Goal: Task Accomplishment & Management: Use online tool/utility

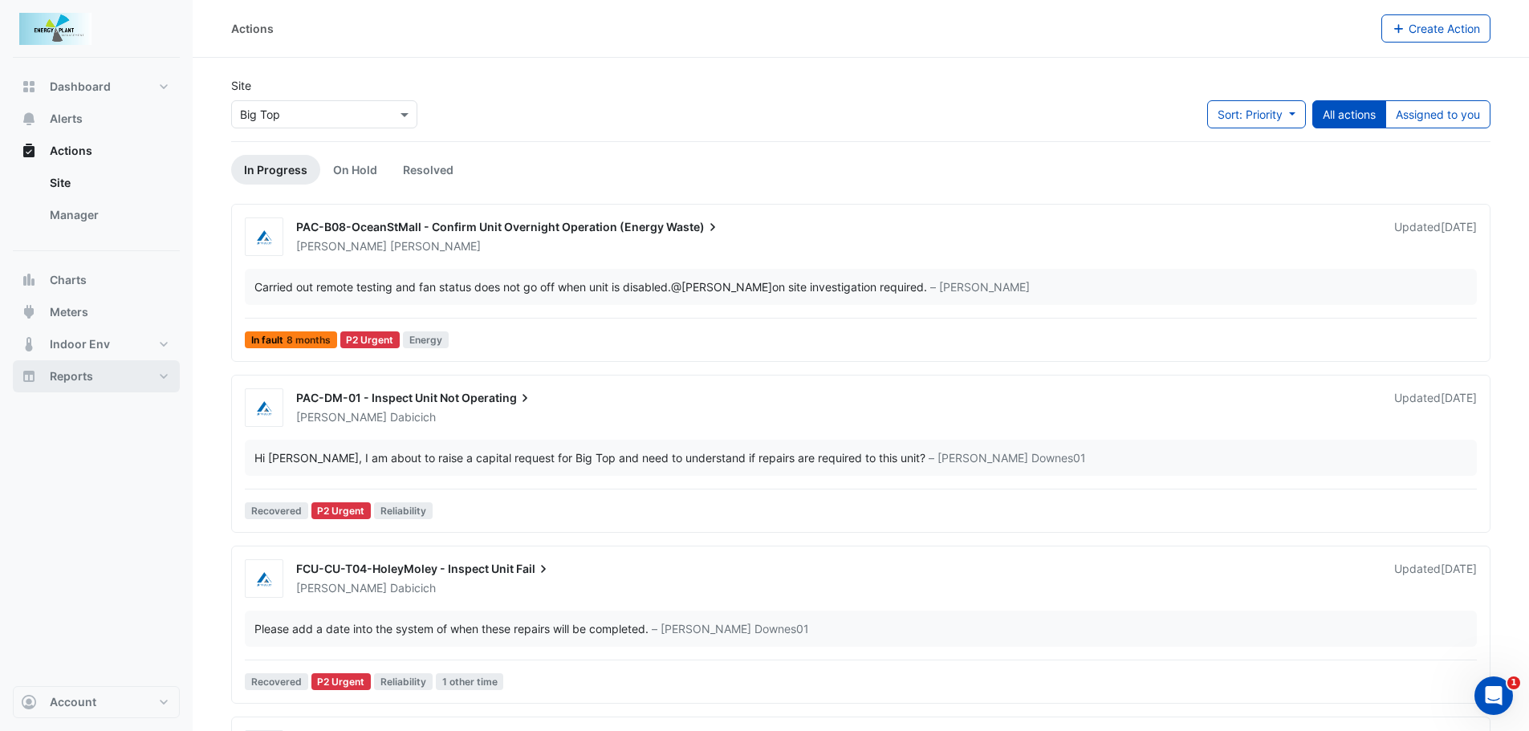
click at [56, 368] on span "Reports" at bounding box center [71, 376] width 43 height 16
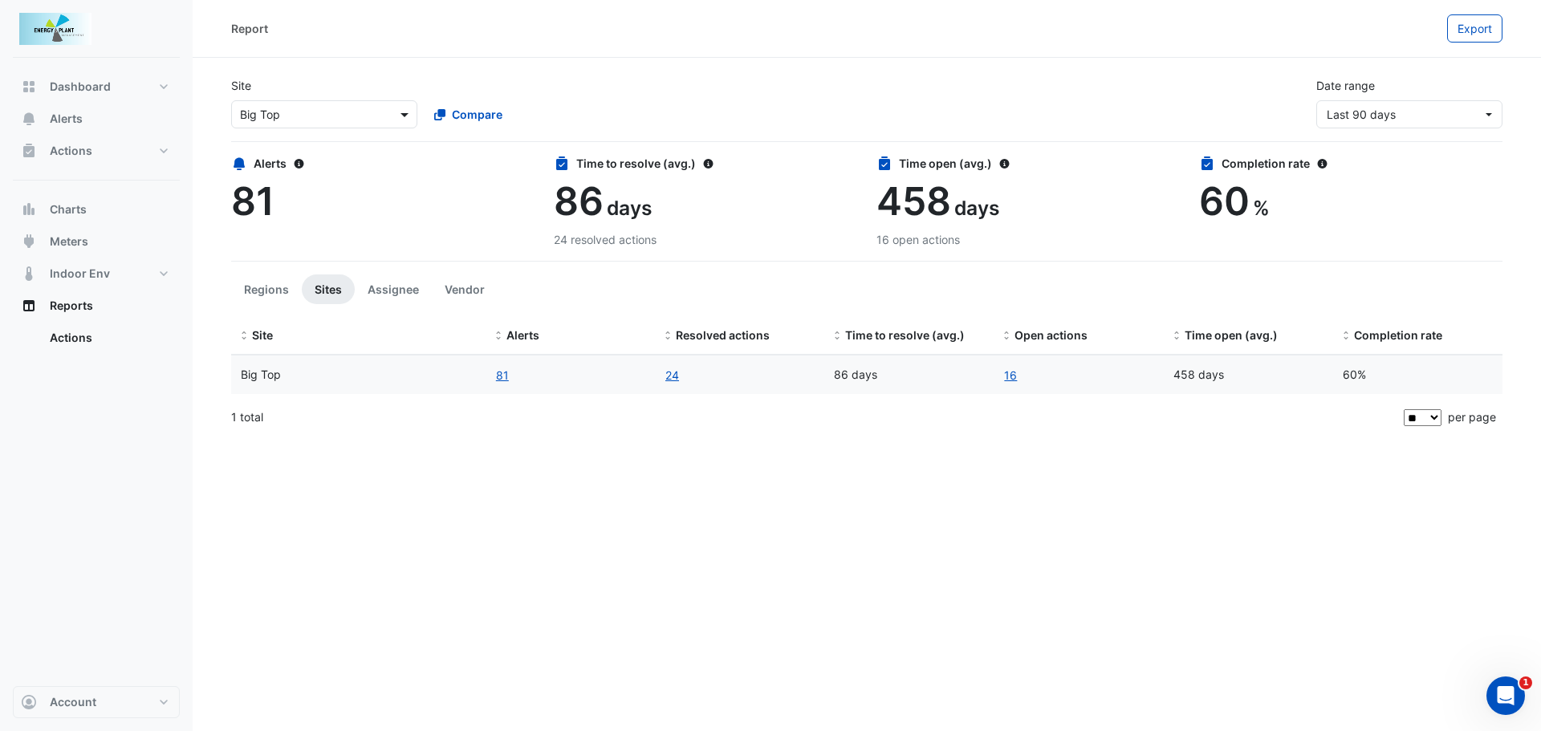
drag, startPoint x: 408, startPoint y: 98, endPoint x: 406, endPoint y: 106, distance: 8.4
click at [406, 103] on div "Select a Site × Big Top Compare" at bounding box center [420, 111] width 385 height 35
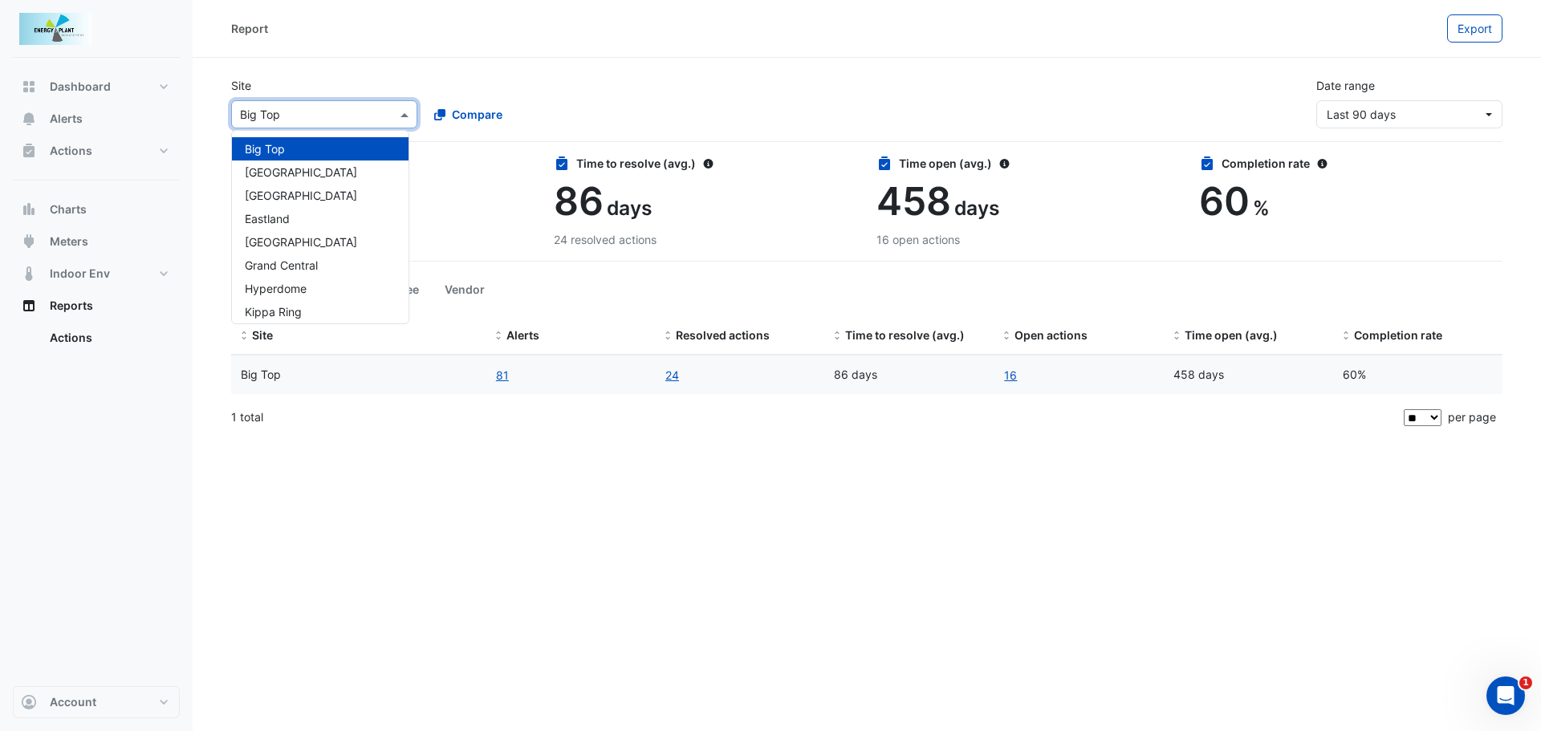
click at [406, 120] on span at bounding box center [406, 114] width 20 height 17
click at [76, 244] on span "Meters" at bounding box center [69, 242] width 39 height 16
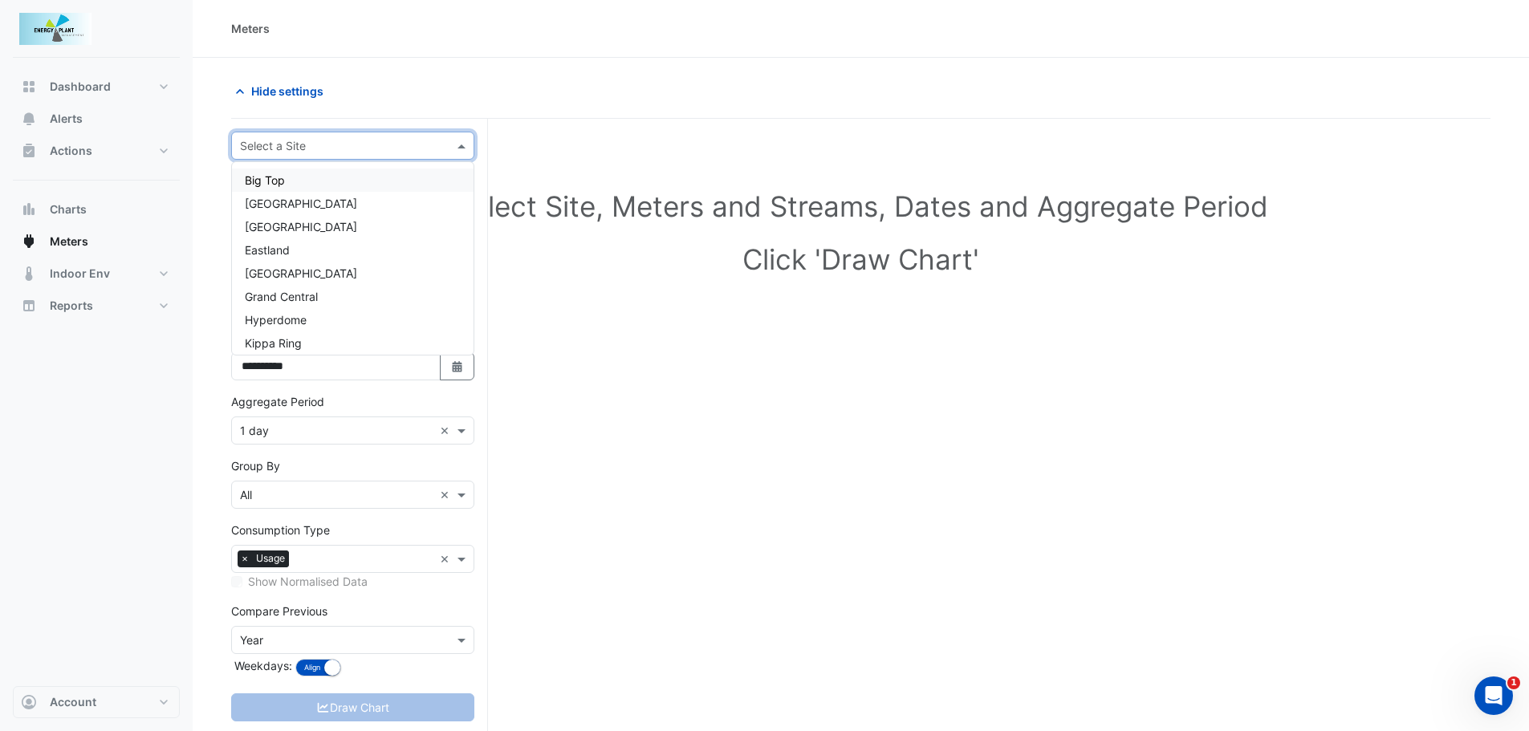
click at [461, 152] on span at bounding box center [463, 145] width 20 height 17
click at [278, 198] on span "Kippa Ring" at bounding box center [273, 197] width 57 height 14
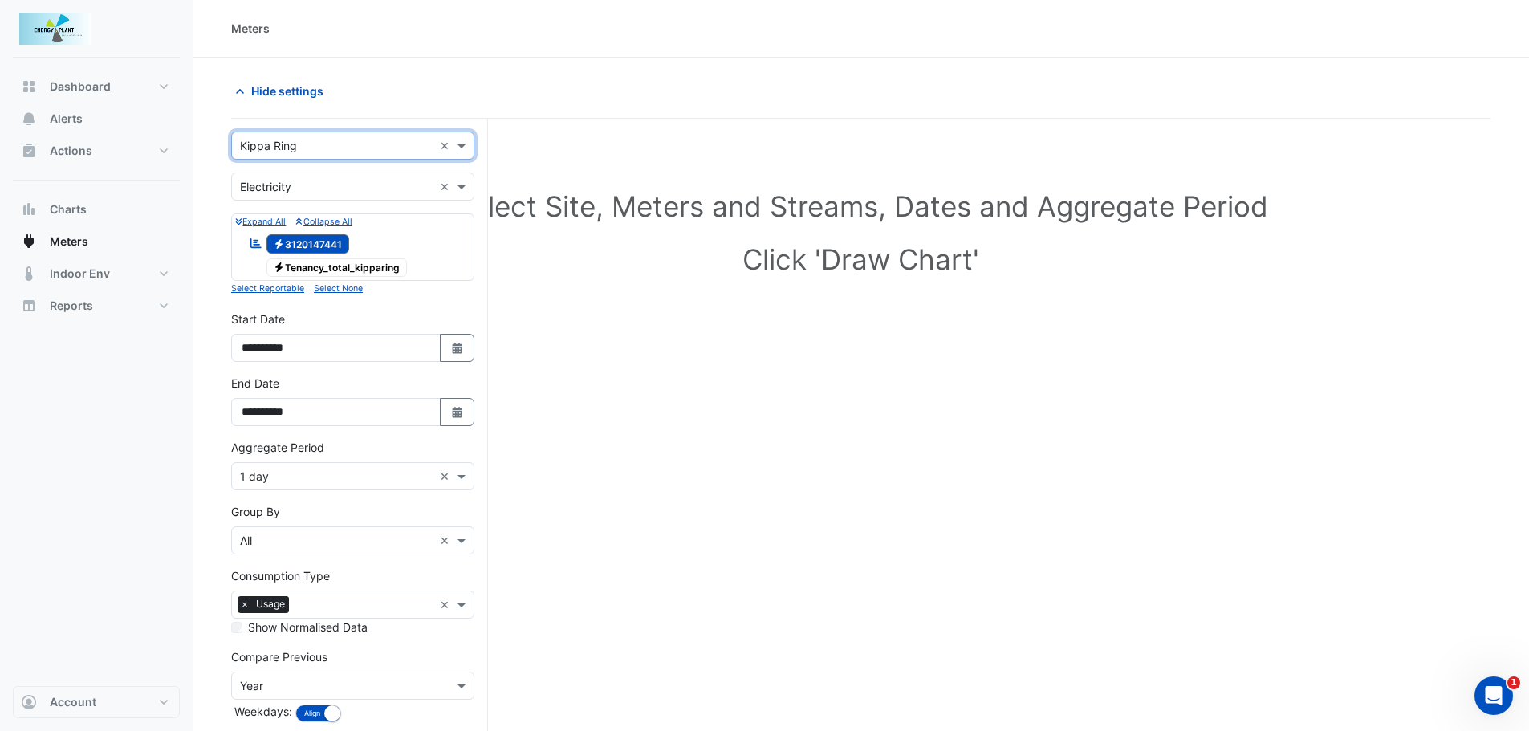
click at [471, 177] on div at bounding box center [353, 186] width 242 height 18
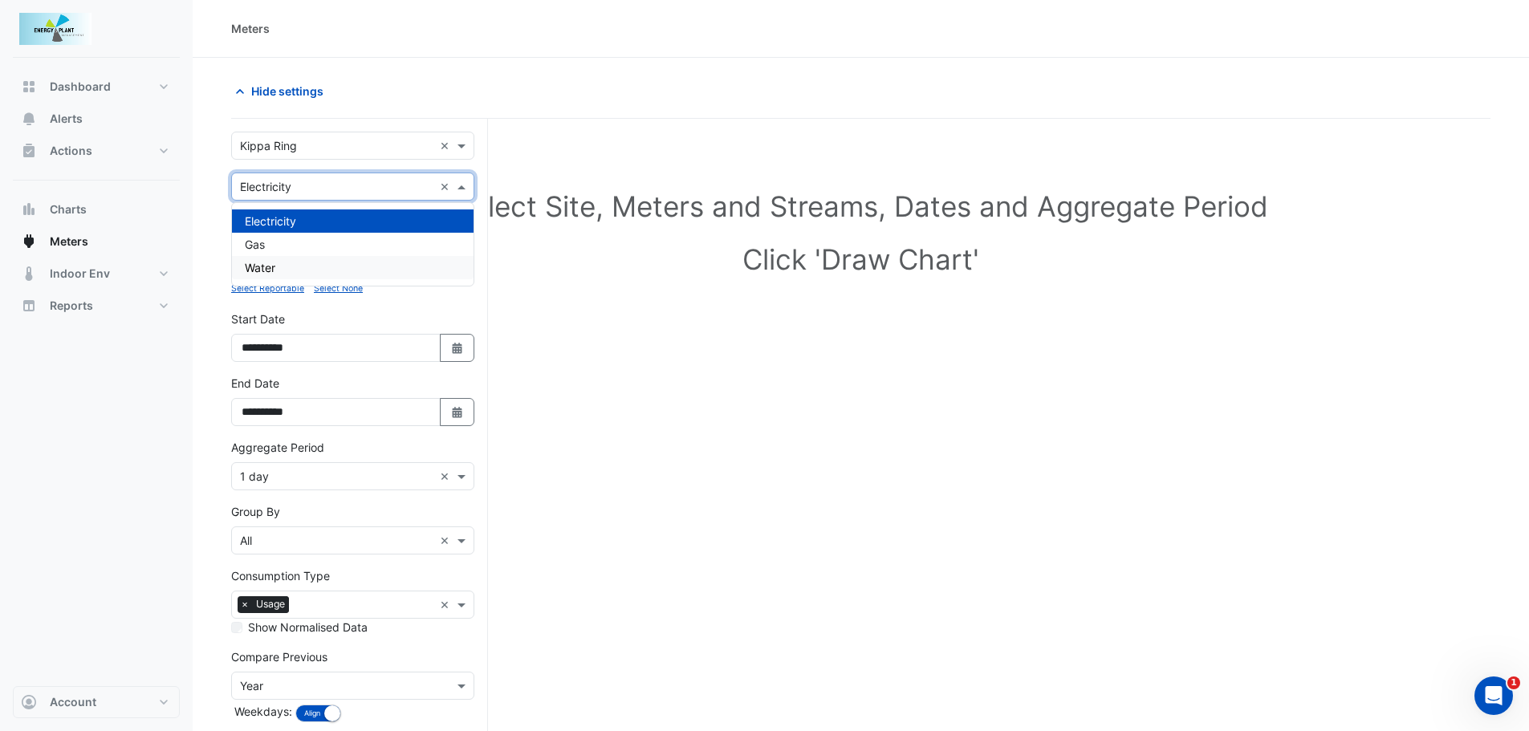
click at [268, 268] on span "Water" at bounding box center [260, 268] width 30 height 14
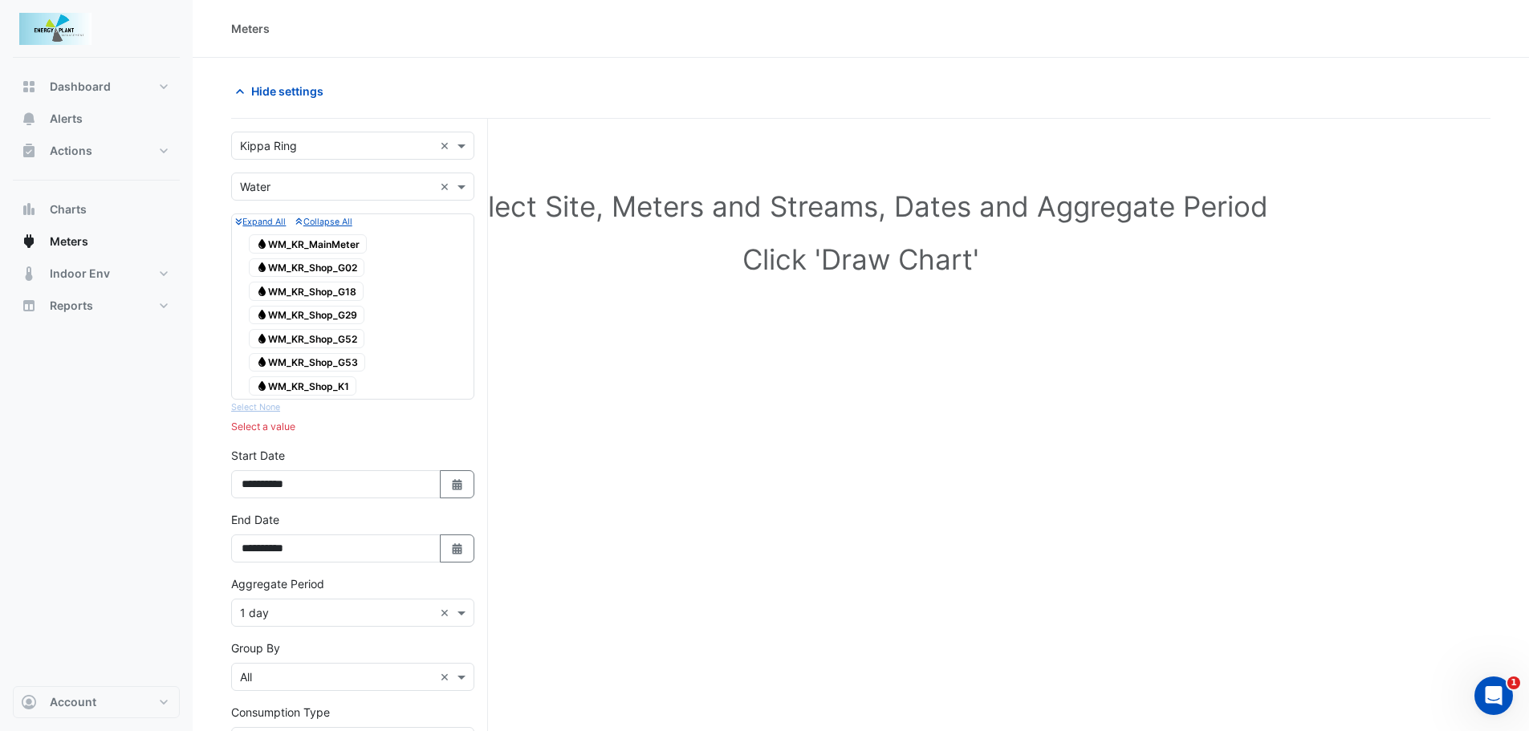
click at [299, 241] on span "Water WM_KR_MainMeter" at bounding box center [308, 243] width 118 height 19
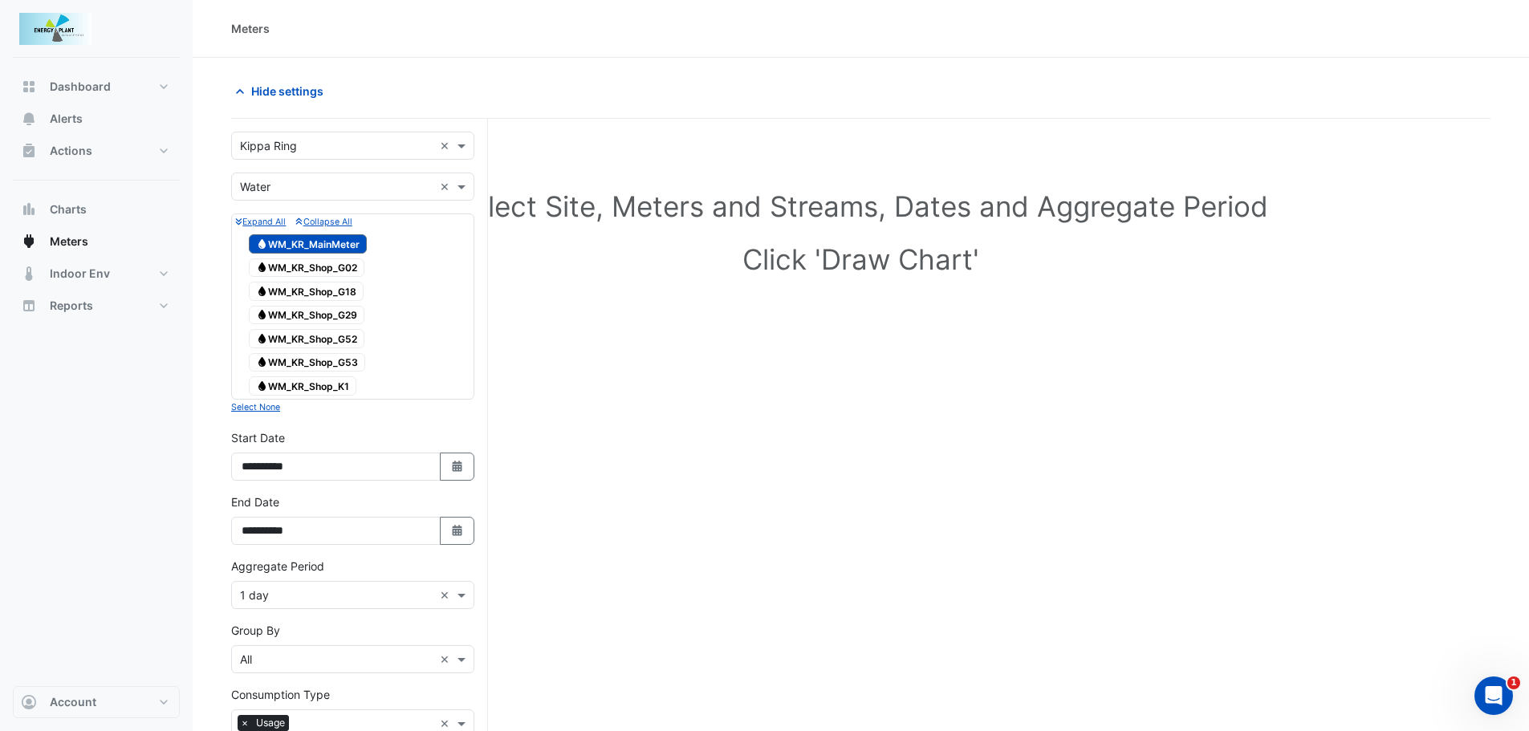
click at [299, 241] on span "Water WM_KR_MainMeter" at bounding box center [308, 243] width 118 height 19
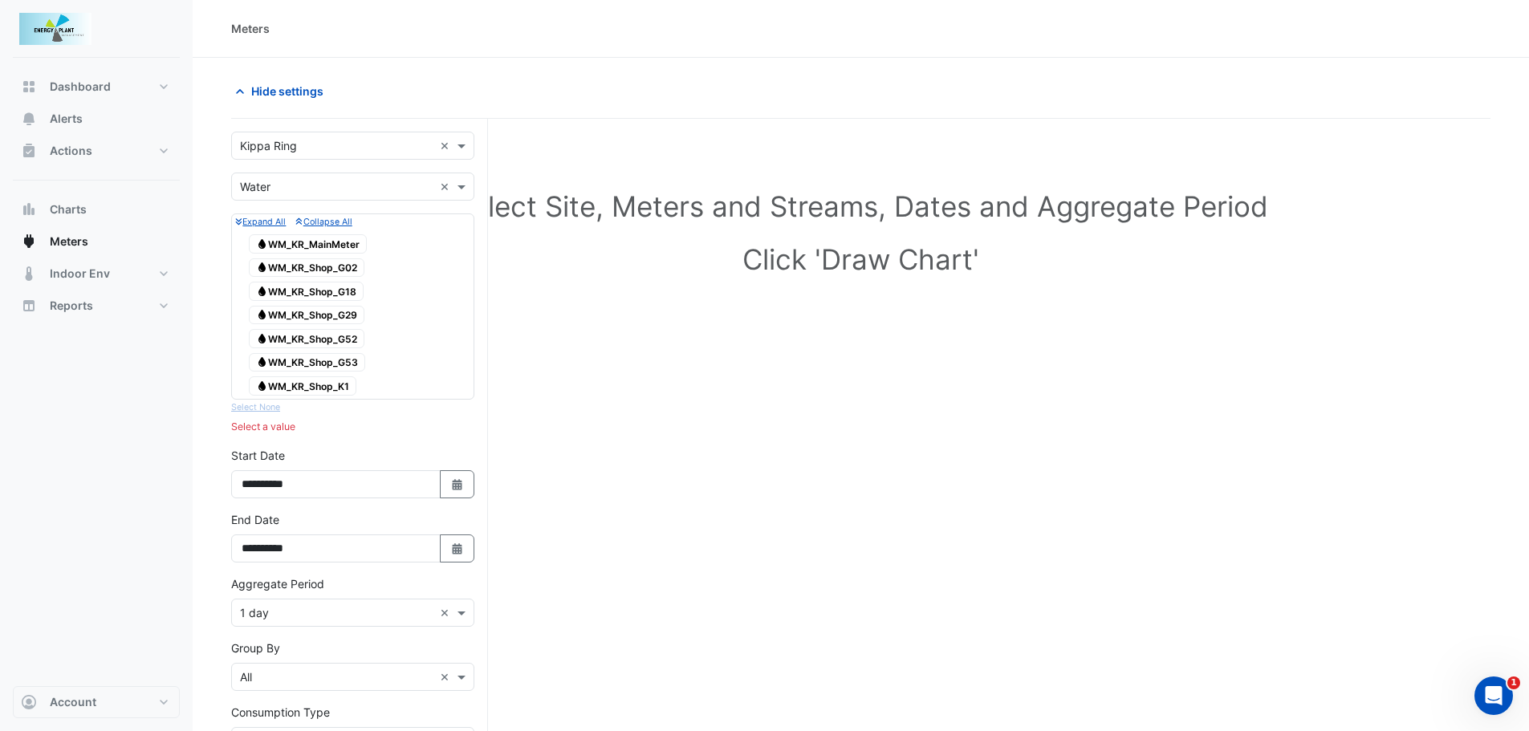
click at [336, 242] on span "Water WM_KR_MainMeter" at bounding box center [308, 243] width 118 height 19
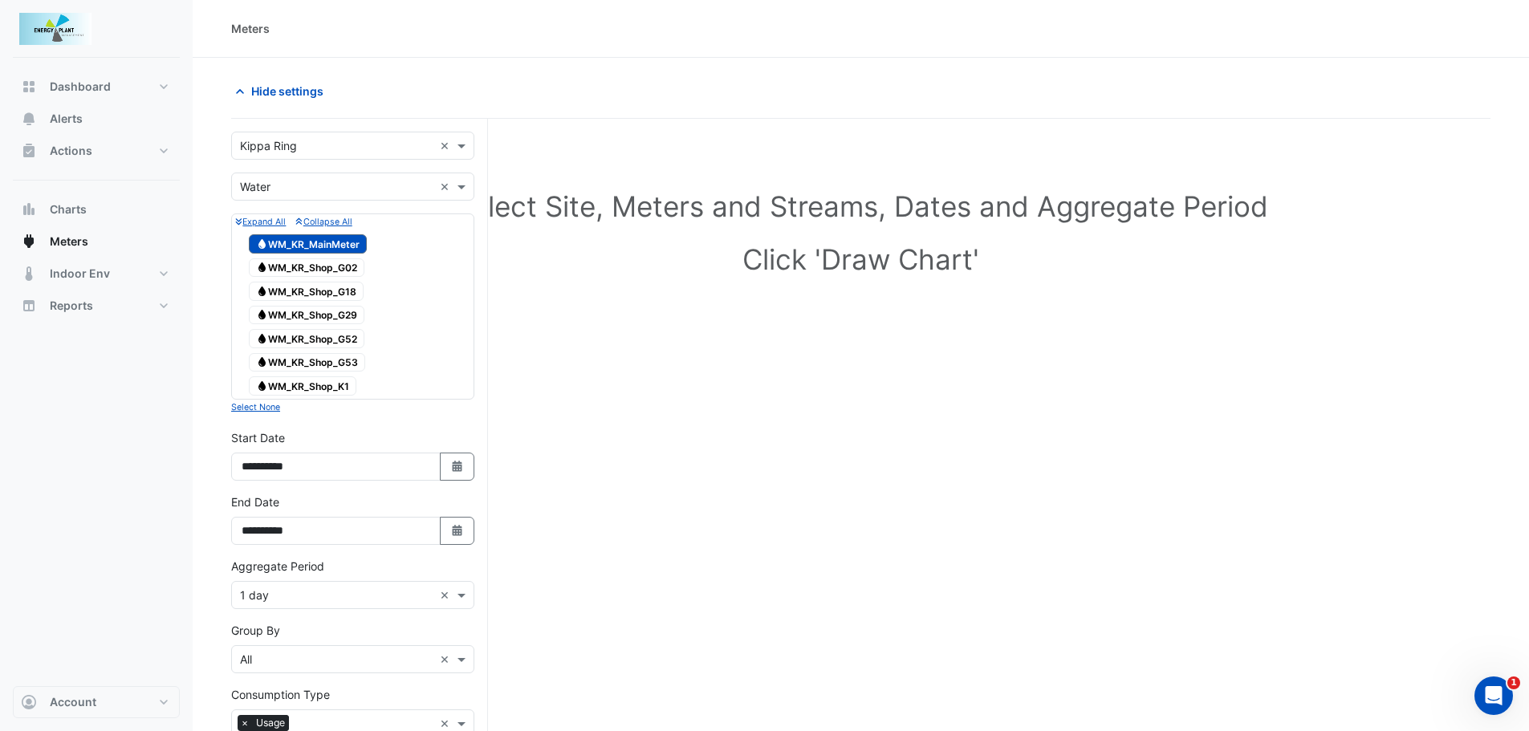
click at [320, 269] on span "Water WM_KR_Shop_G02" at bounding box center [307, 267] width 116 height 19
click at [319, 291] on span "Water WM_KR_Shop_G18" at bounding box center [306, 291] width 115 height 19
click at [321, 314] on span "Water WM_KR_Shop_G29" at bounding box center [307, 315] width 116 height 19
click at [317, 331] on span "Water WM_KR_Shop_G52" at bounding box center [307, 338] width 116 height 19
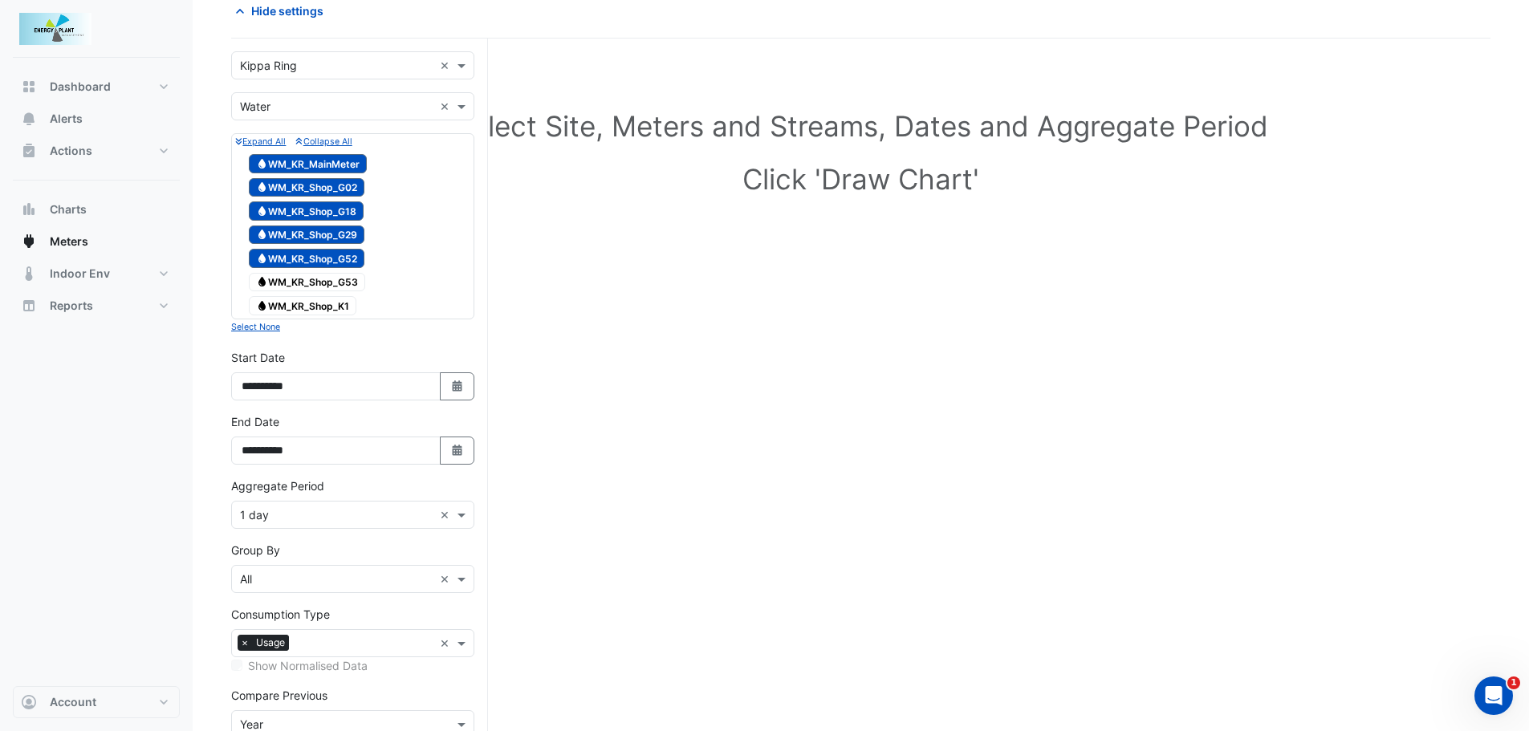
click at [323, 278] on span "Water WM_KR_Shop_G53" at bounding box center [307, 282] width 116 height 19
click at [319, 302] on span "Water WM_KR_Shop_K1" at bounding box center [303, 305] width 108 height 19
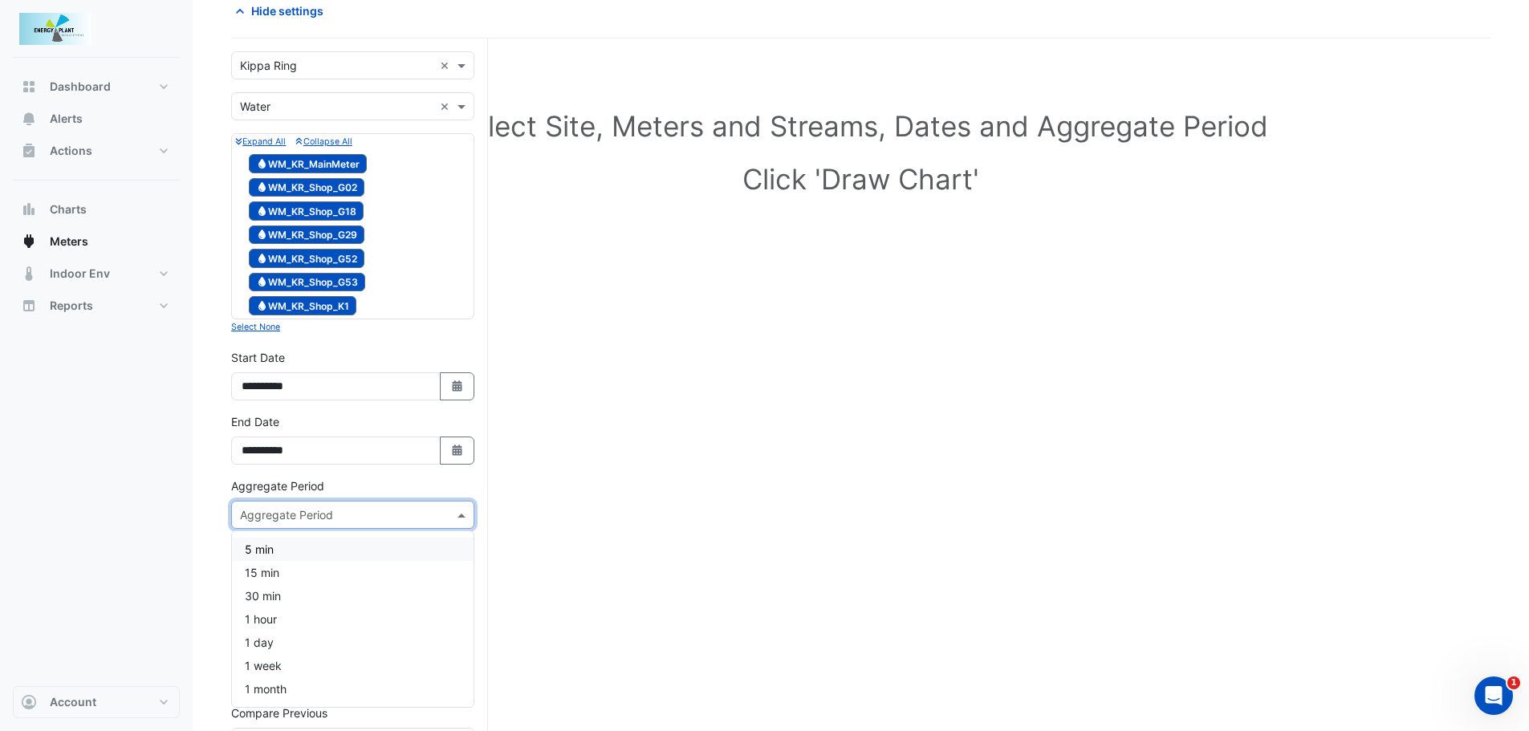
click at [465, 506] on span at bounding box center [463, 514] width 20 height 17
drag, startPoint x: 263, startPoint y: 681, endPoint x: 271, endPoint y: 673, distance: 11.3
click at [264, 682] on span "1 month" at bounding box center [266, 689] width 42 height 14
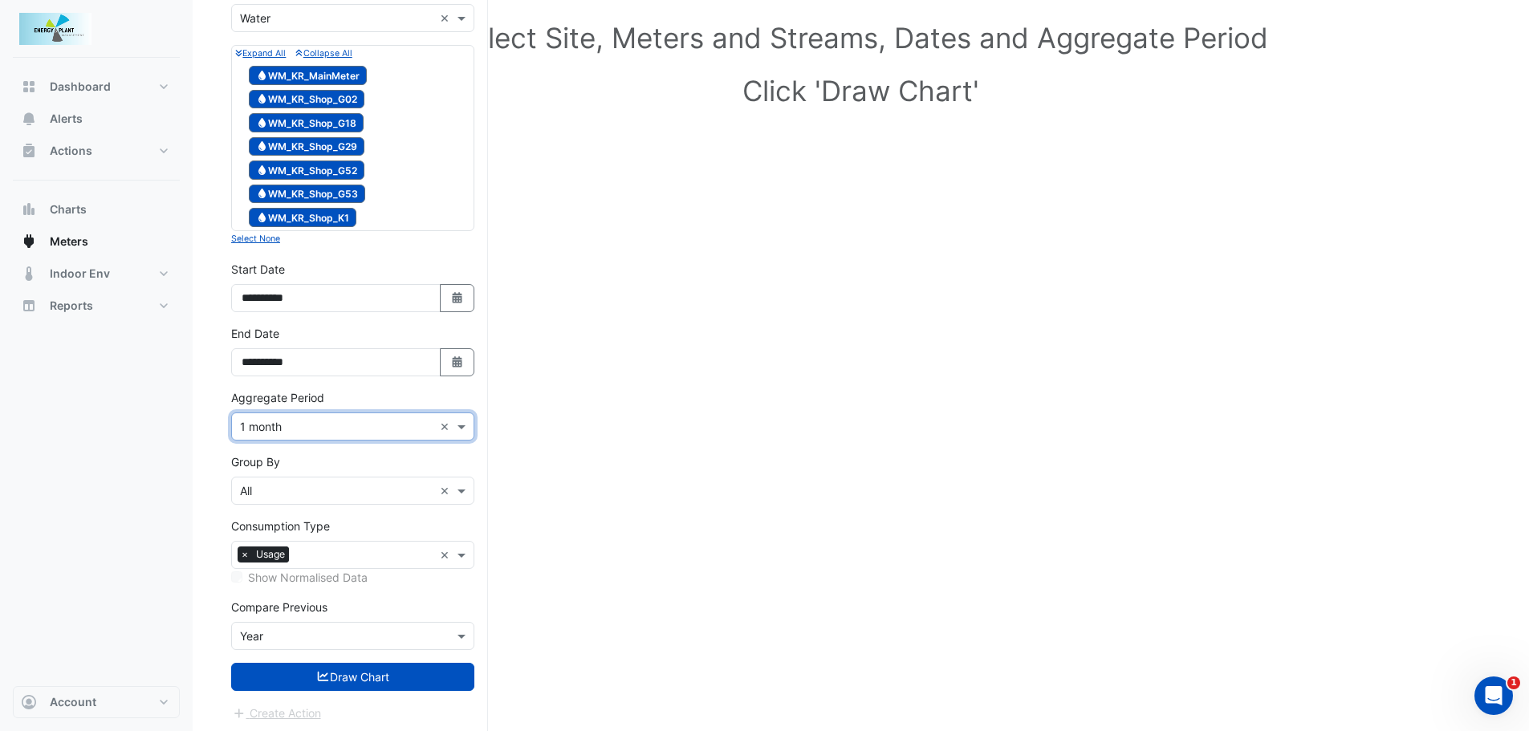
scroll to position [173, 0]
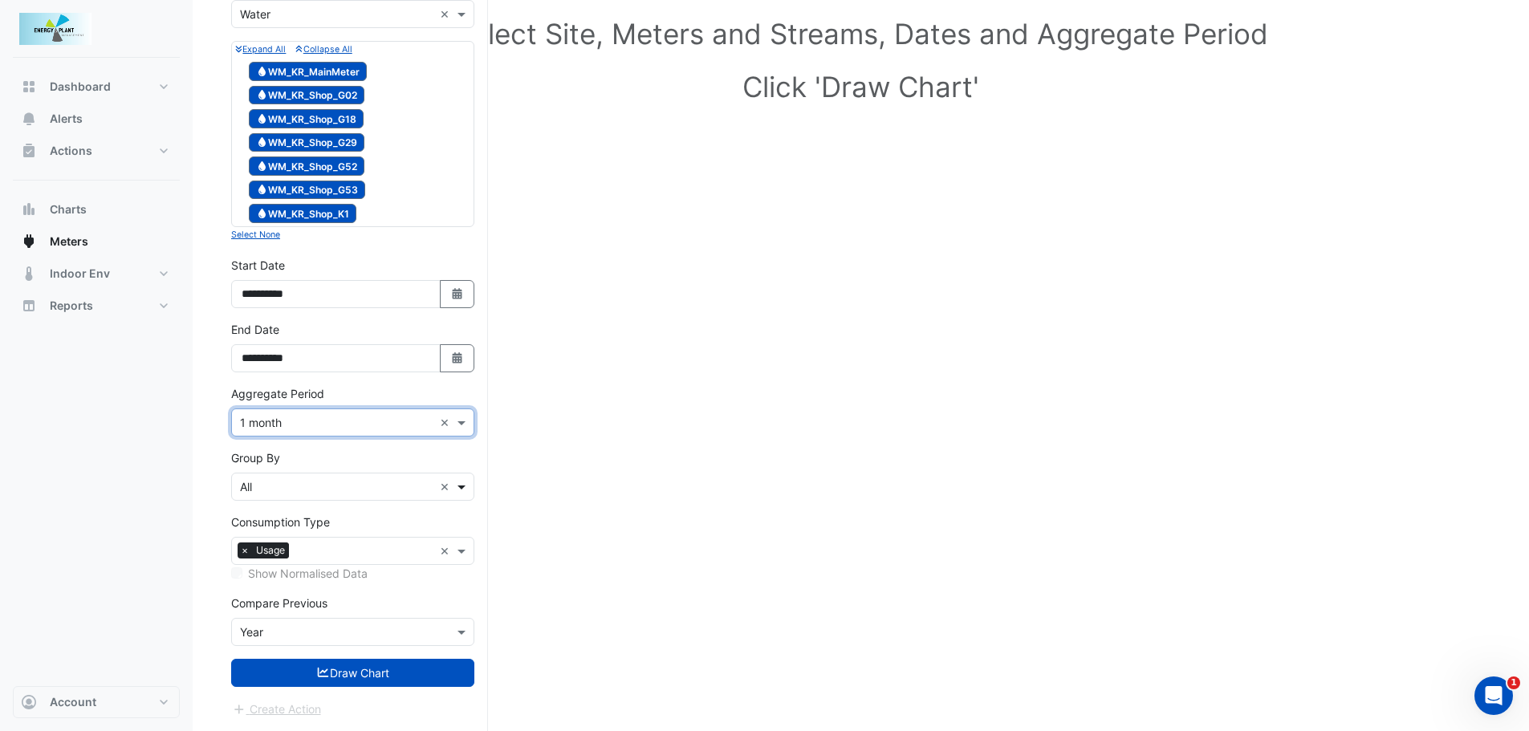
click at [469, 481] on span at bounding box center [463, 486] width 20 height 17
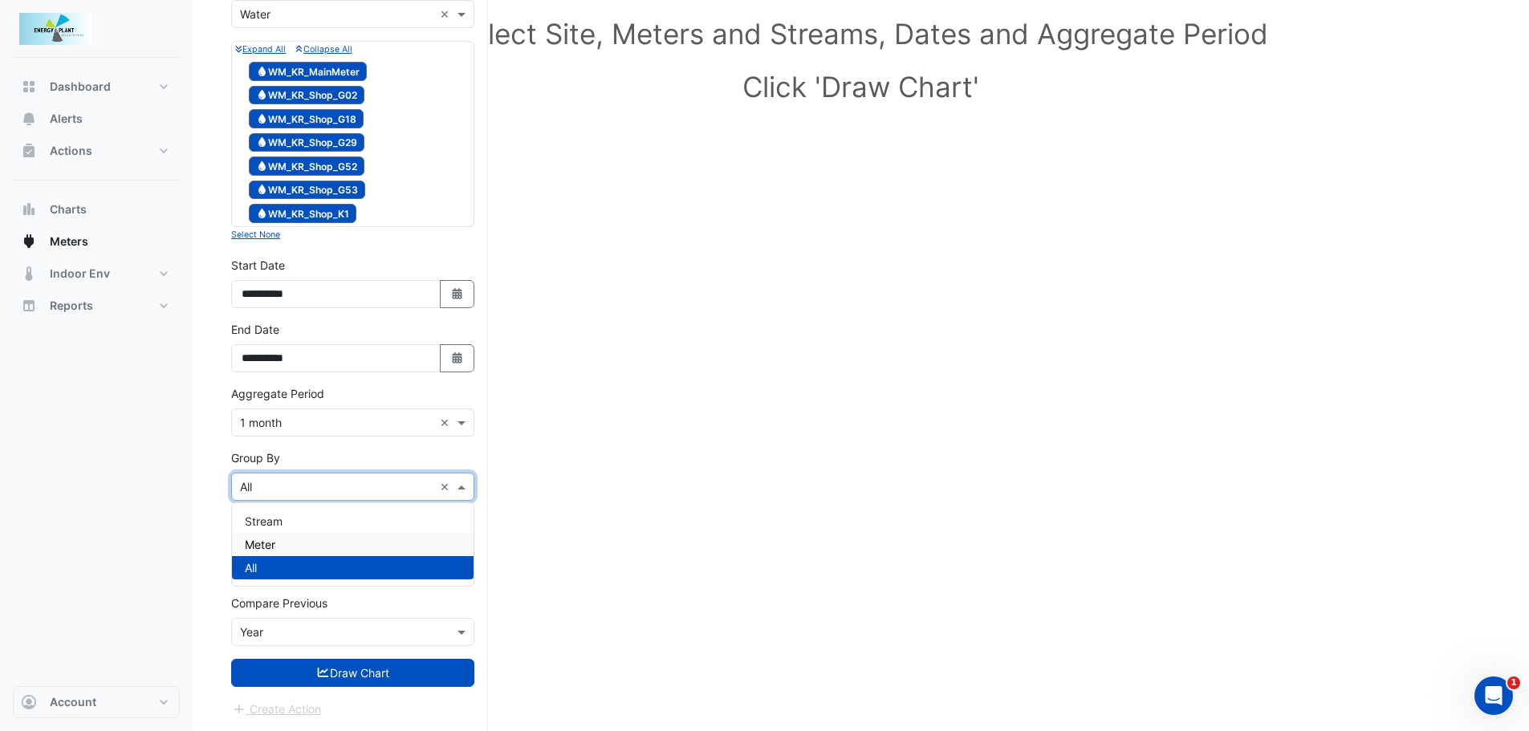
click at [354, 549] on div "Meter" at bounding box center [353, 544] width 242 height 23
click at [437, 644] on div "Compare Previous × Year" at bounding box center [352, 632] width 243 height 28
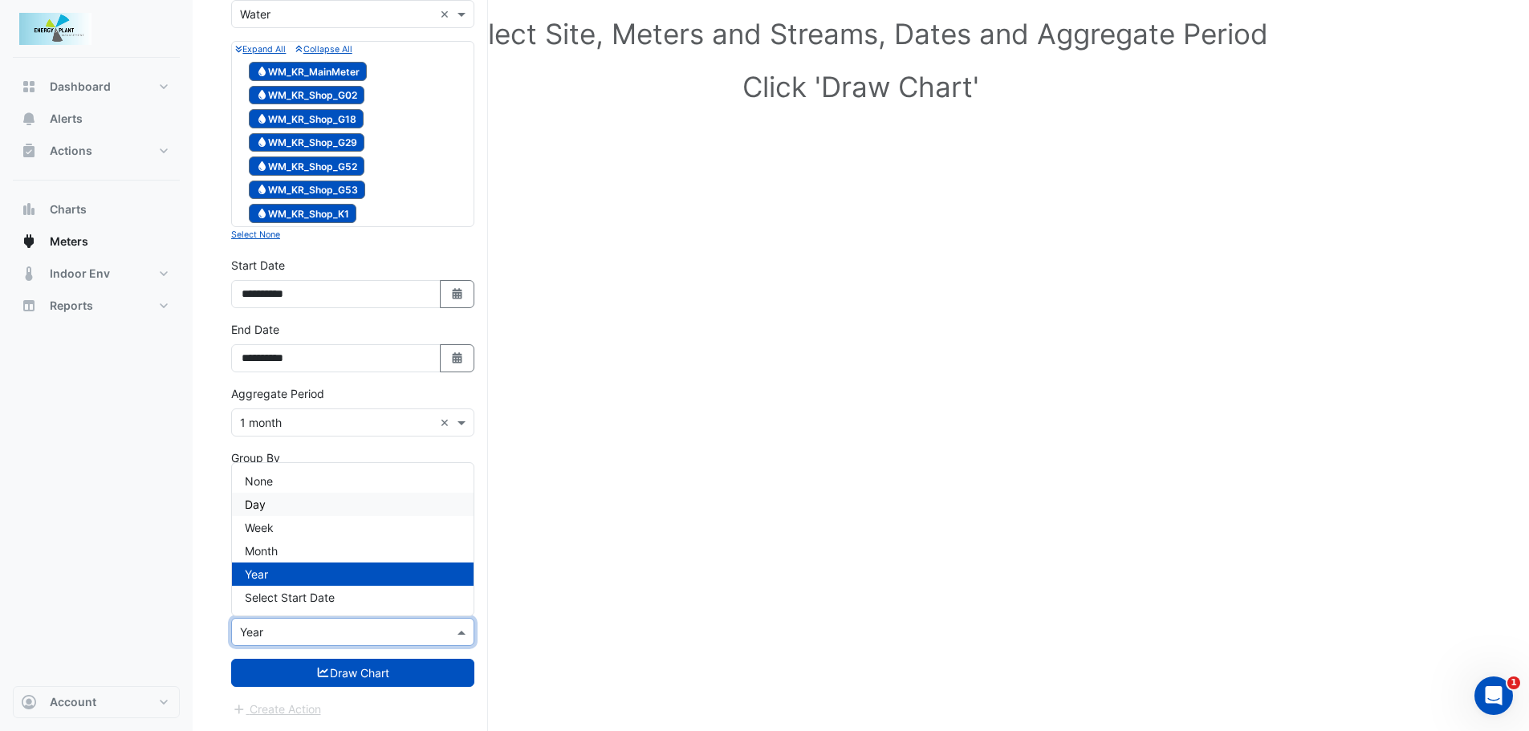
click at [273, 490] on div "None" at bounding box center [353, 480] width 242 height 23
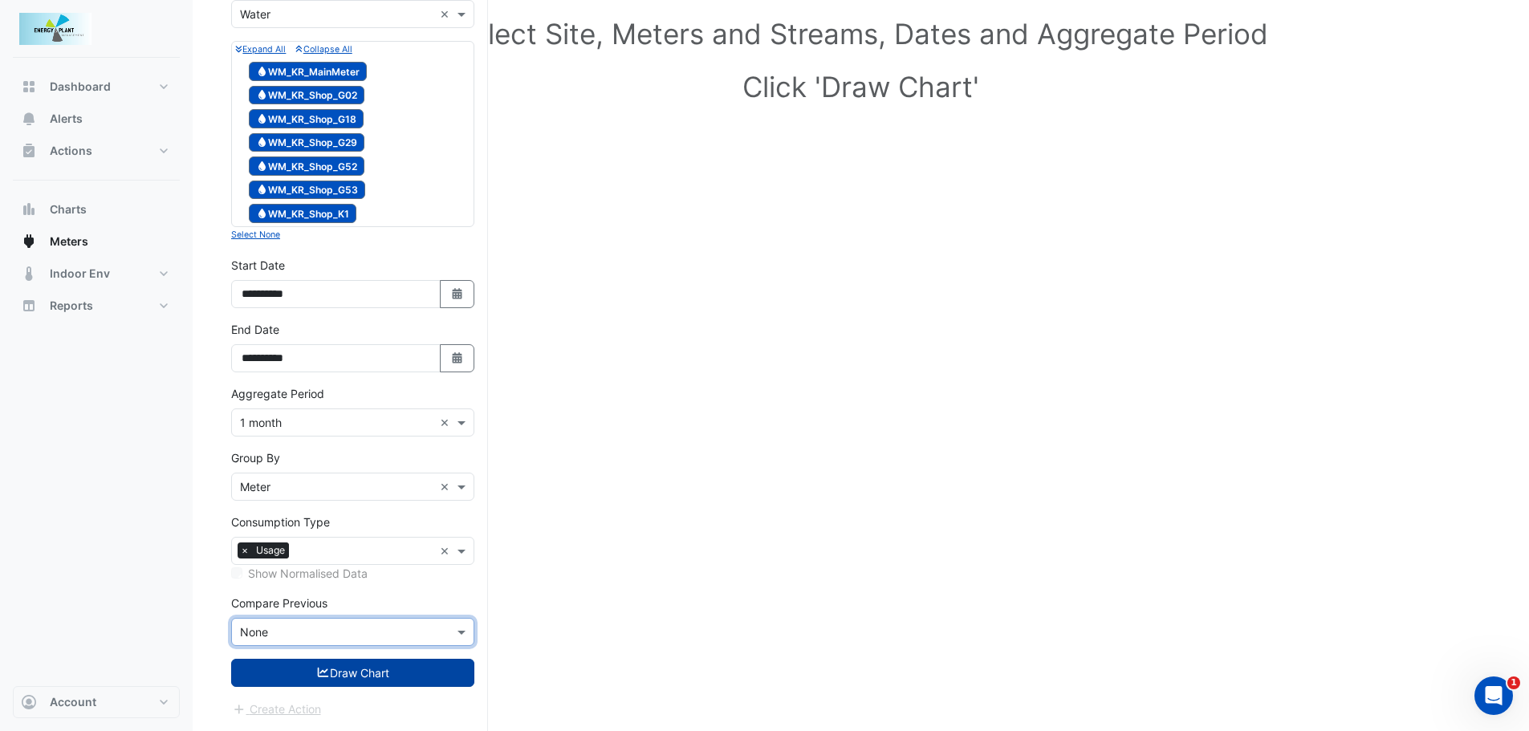
click at [375, 677] on button "Draw Chart" at bounding box center [352, 673] width 243 height 28
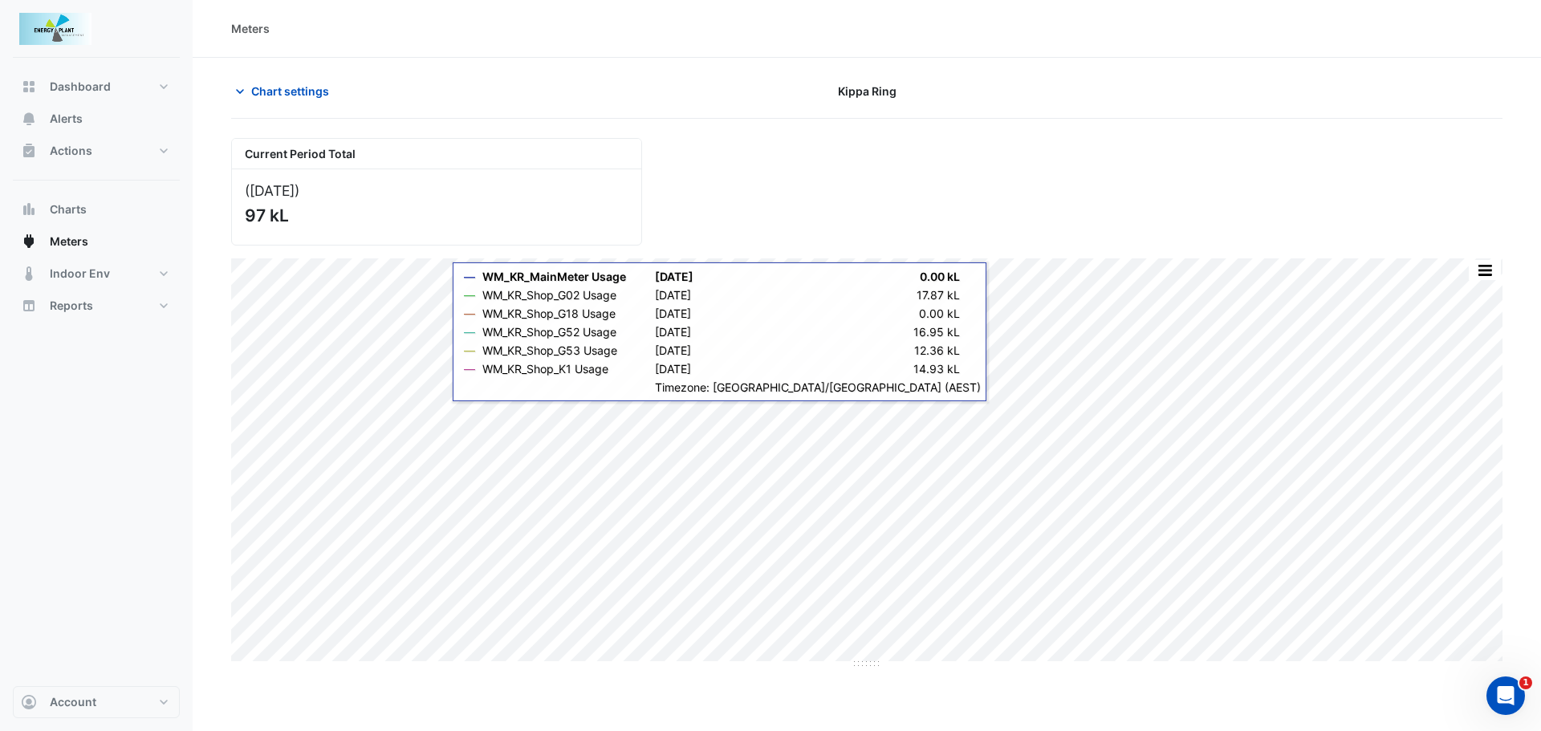
click at [1484, 273] on button "button" at bounding box center [1485, 270] width 32 height 20
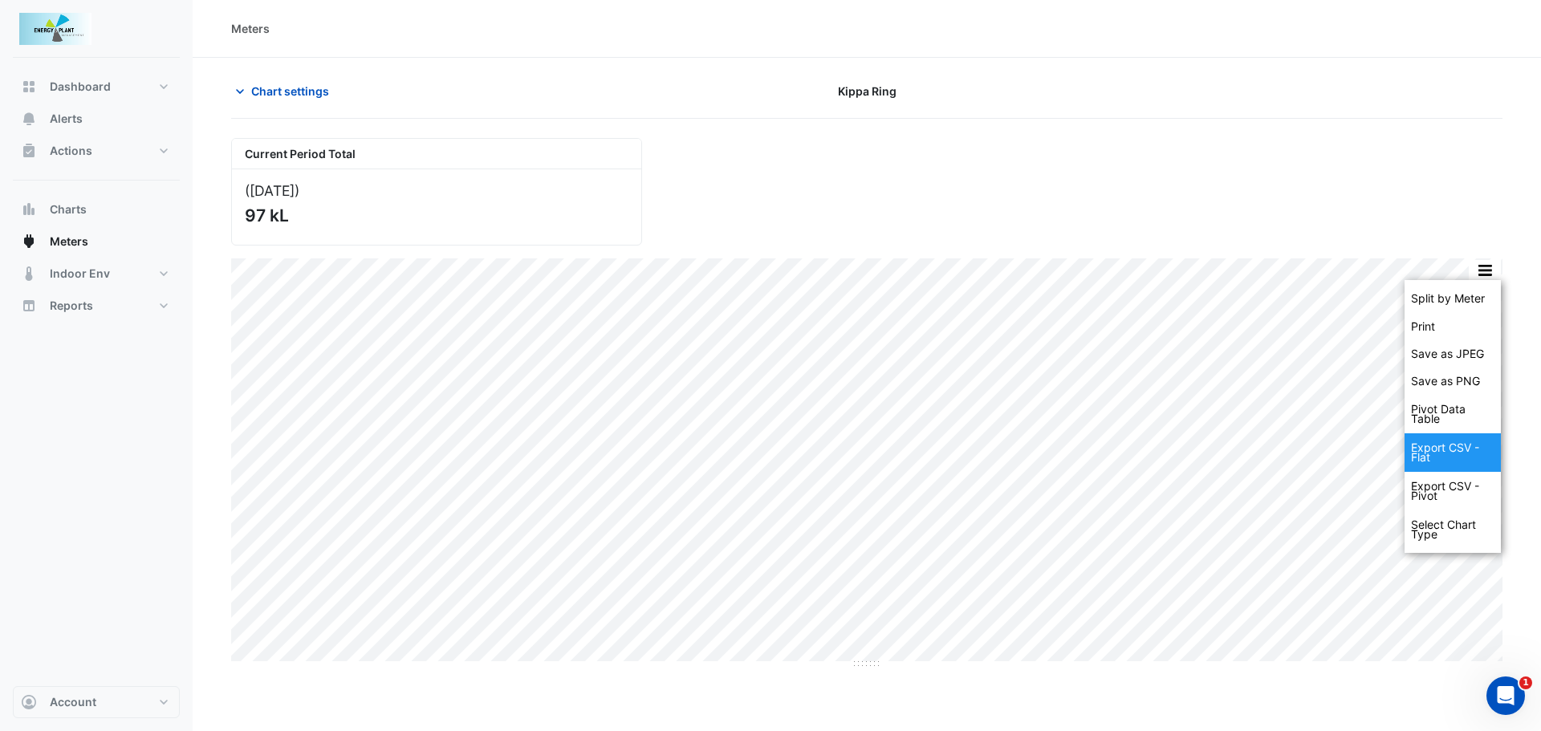
click at [1441, 449] on div "Export CSV - Flat" at bounding box center [1452, 452] width 96 height 39
